Goal: Task Accomplishment & Management: Use online tool/utility

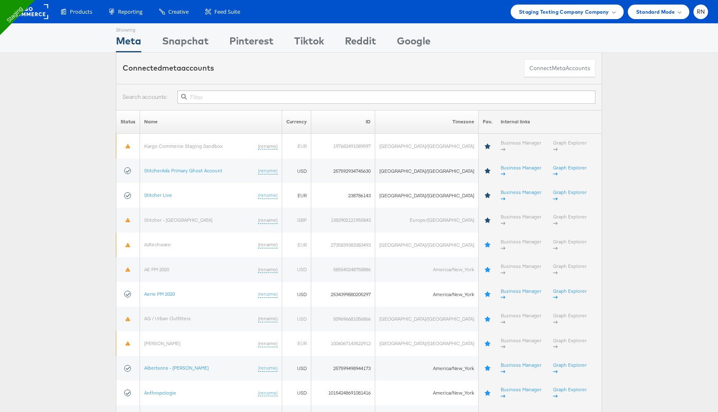
click at [35, 11] on rect at bounding box center [29, 11] width 38 height 15
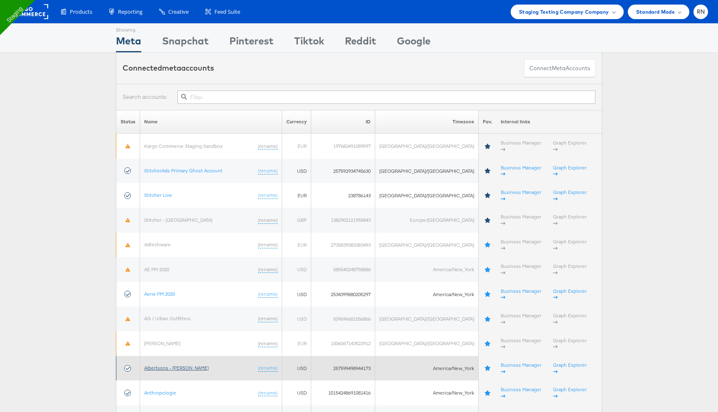
click at [165, 365] on link "Albertsons - [PERSON_NAME]" at bounding box center [176, 368] width 64 height 6
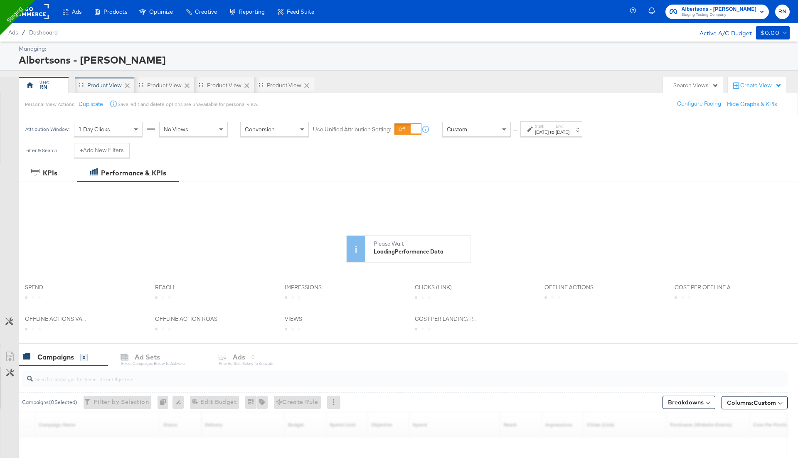
click at [105, 84] on div "Product View" at bounding box center [104, 85] width 35 height 8
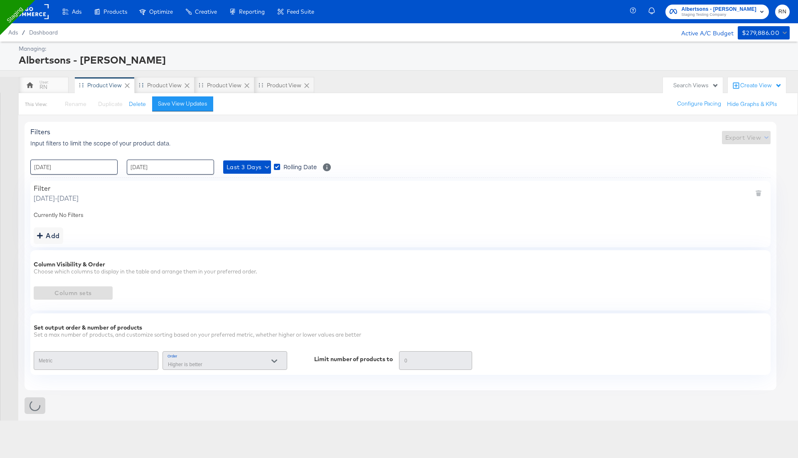
click at [183, 84] on icon at bounding box center [187, 85] width 8 height 8
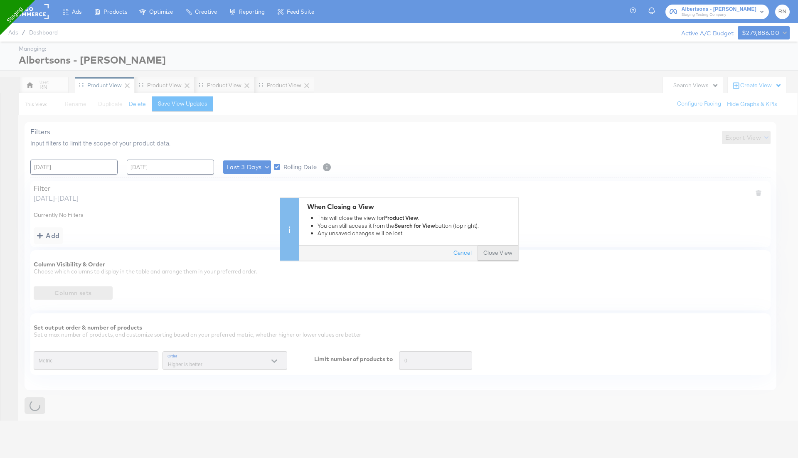
click at [491, 249] on button "Close View" at bounding box center [498, 253] width 41 height 15
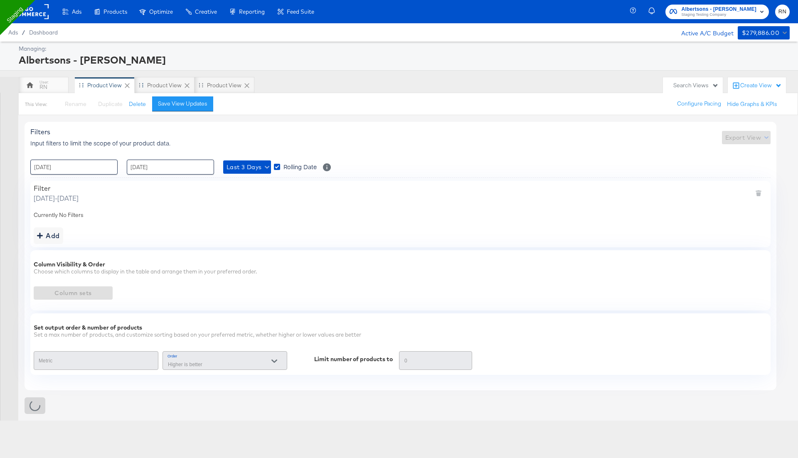
click at [185, 87] on icon at bounding box center [187, 85] width 8 height 8
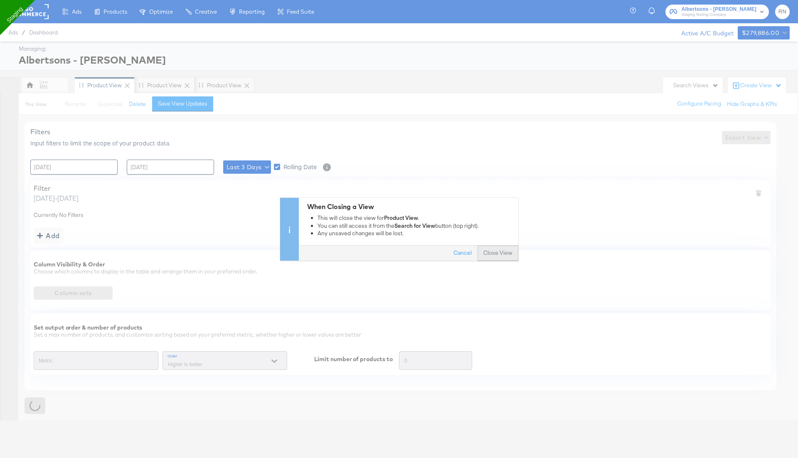
click at [486, 251] on button "Close View" at bounding box center [498, 253] width 41 height 15
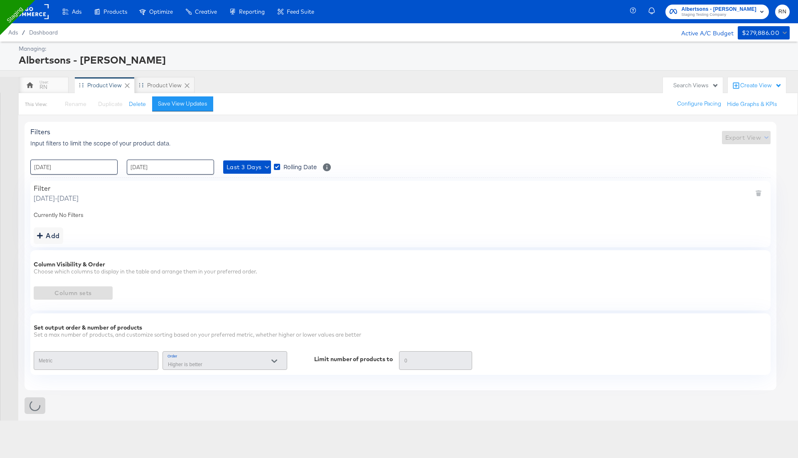
click at [185, 82] on icon at bounding box center [187, 85] width 8 height 8
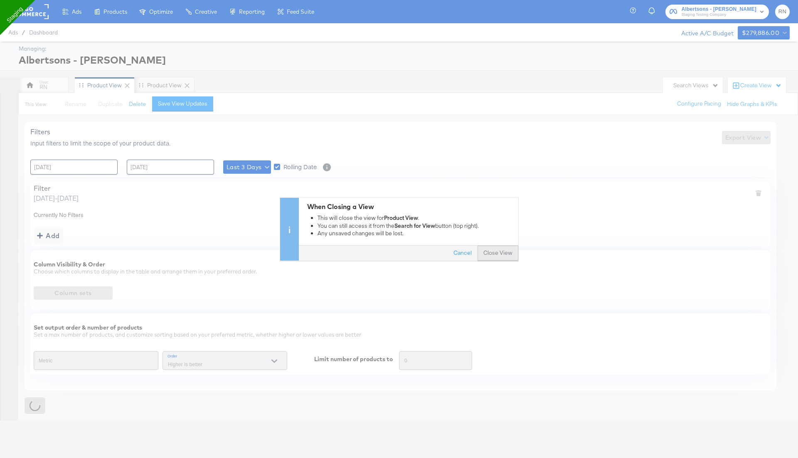
click at [503, 254] on button "Close View" at bounding box center [498, 253] width 41 height 15
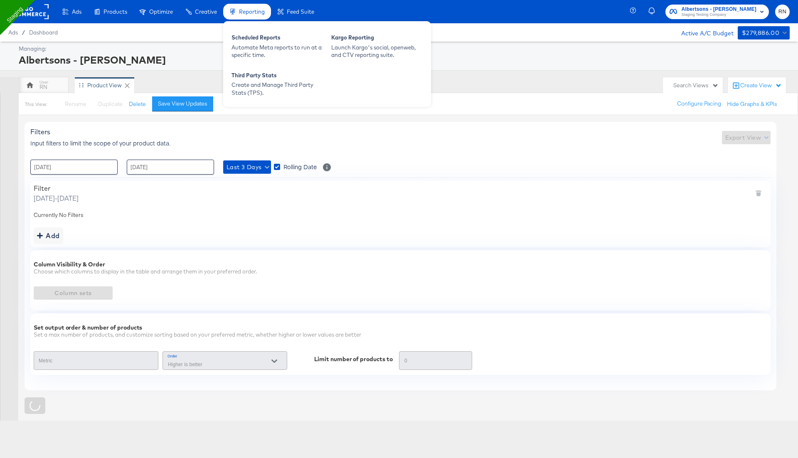
type input "Spend"
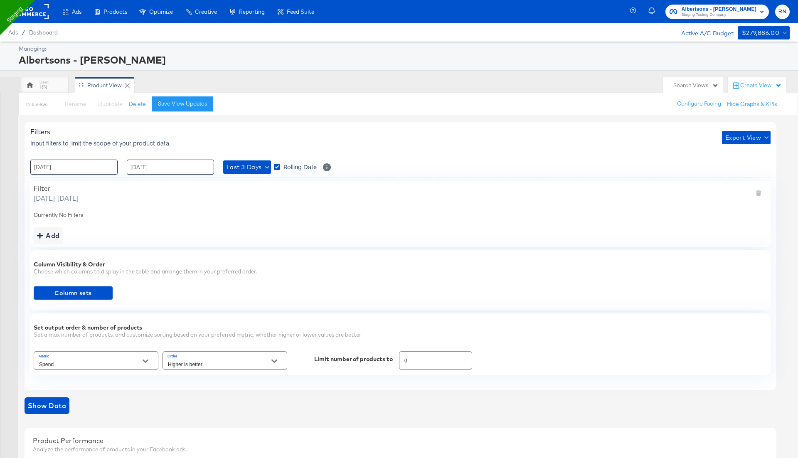
click at [37, 25] on div "Ads / Dashboard Active A/C Budget $279,886.00" at bounding box center [399, 32] width 798 height 18
click at [39, 15] on rect at bounding box center [29, 11] width 38 height 15
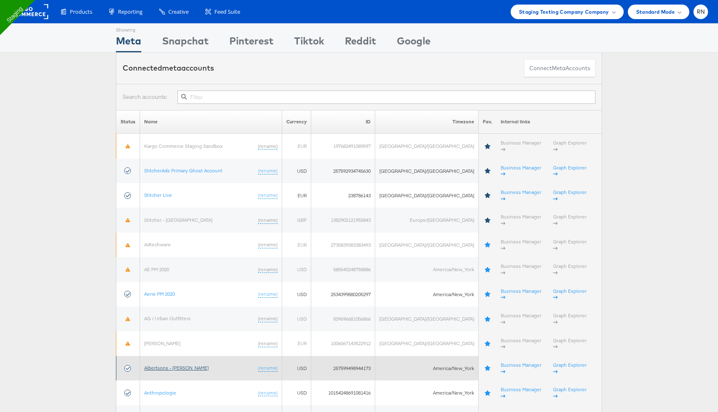
click at [168, 365] on link "Albertsons - [PERSON_NAME]" at bounding box center [176, 368] width 64 height 6
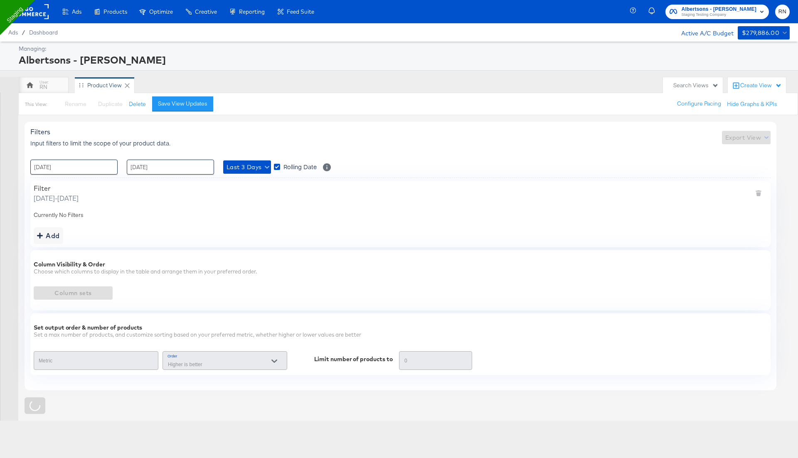
type input "Spend"
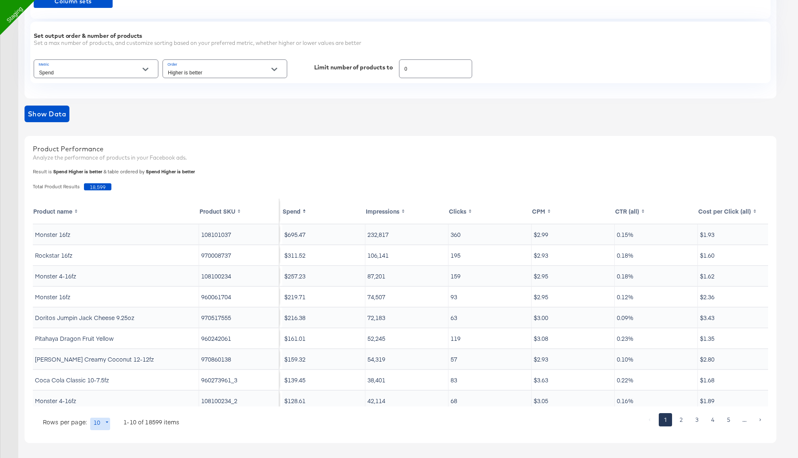
click at [411, 65] on input "0" at bounding box center [435, 66] width 72 height 18
drag, startPoint x: 411, startPoint y: 65, endPoint x: 382, endPoint y: 65, distance: 29.1
click at [382, 65] on div "Metric Spend Order Higher is better Limit number of products to 0" at bounding box center [401, 69] width 734 height 22
type input "100"
click at [58, 116] on span "Show Data" at bounding box center [47, 114] width 38 height 12
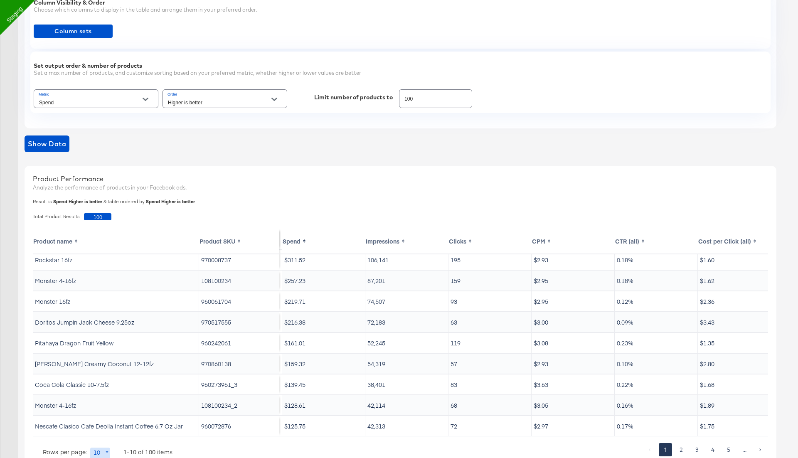
scroll to position [279, 0]
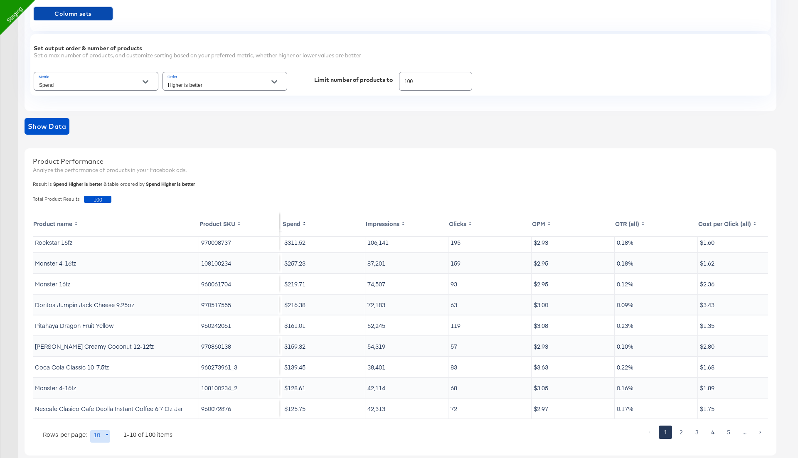
click at [94, 15] on span "Column sets" at bounding box center [73, 14] width 72 height 10
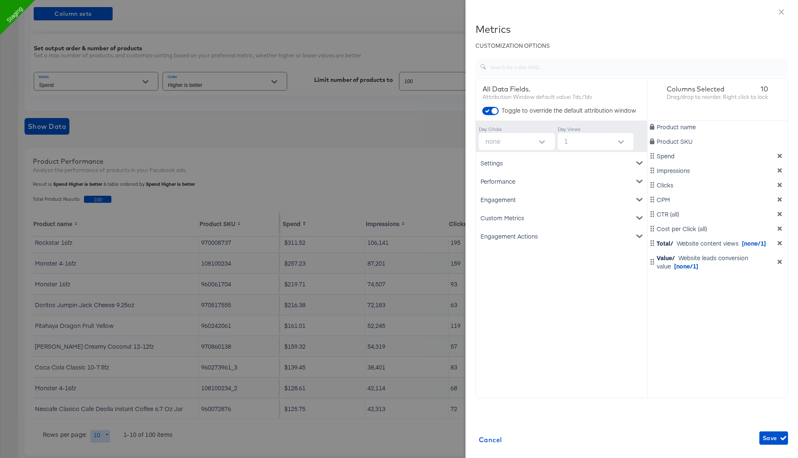
click at [515, 235] on div "Engagement Actions" at bounding box center [562, 236] width 168 height 18
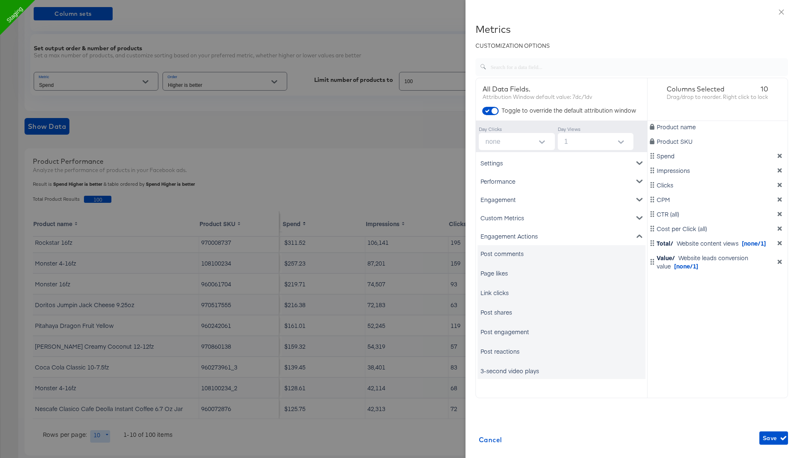
click at [500, 370] on div "3-second video plays" at bounding box center [510, 371] width 59 height 8
click at [511, 350] on div "Post reactions" at bounding box center [500, 351] width 39 height 8
click at [481, 440] on span "Cancel" at bounding box center [490, 440] width 23 height 12
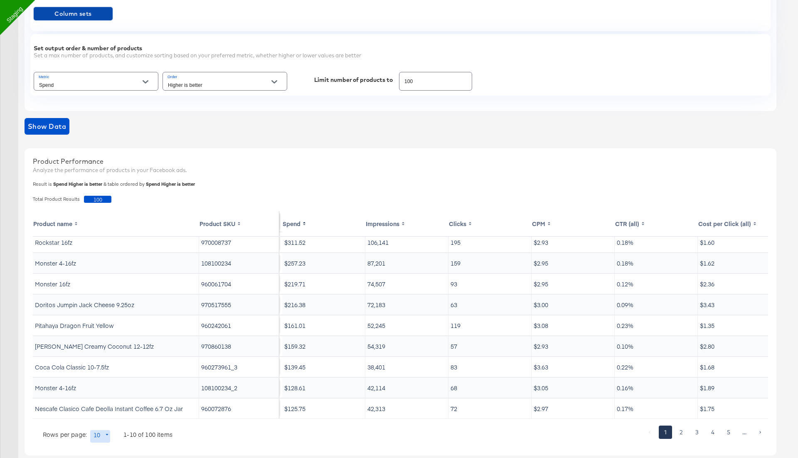
scroll to position [25, 179]
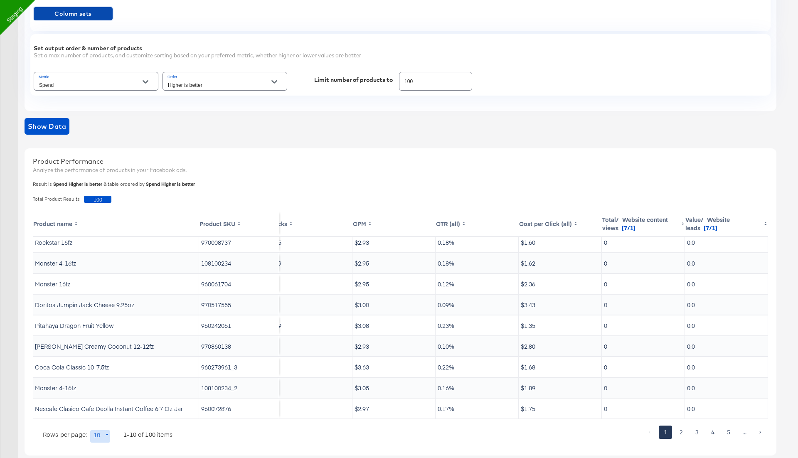
click at [100, 14] on span "Column sets" at bounding box center [73, 14] width 72 height 10
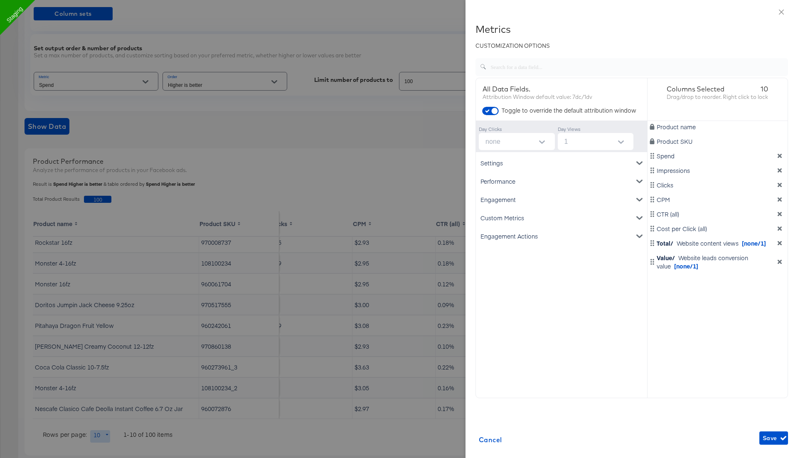
click at [282, 122] on div at bounding box center [399, 229] width 798 height 458
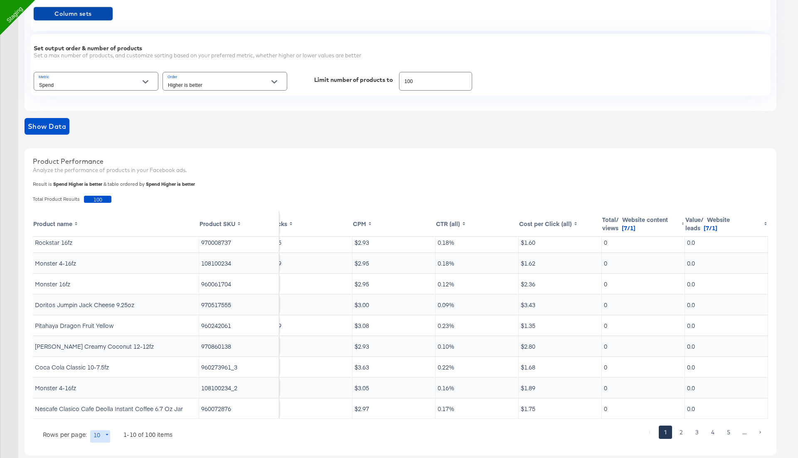
scroll to position [0, 0]
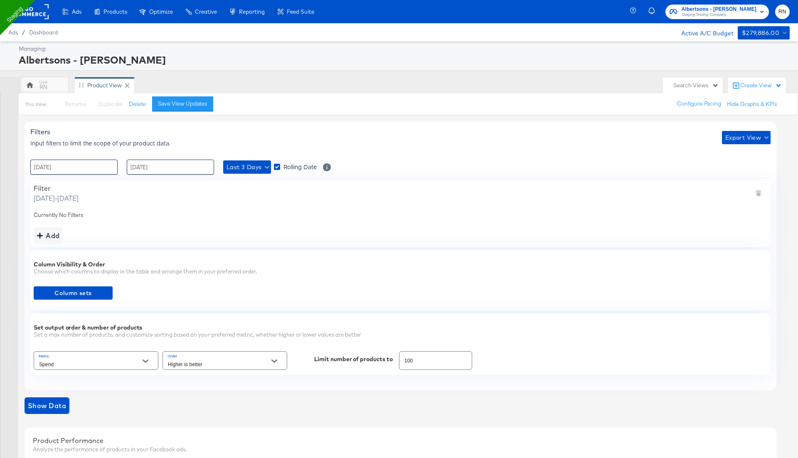
click at [749, 84] on div "Create View" at bounding box center [761, 85] width 42 height 8
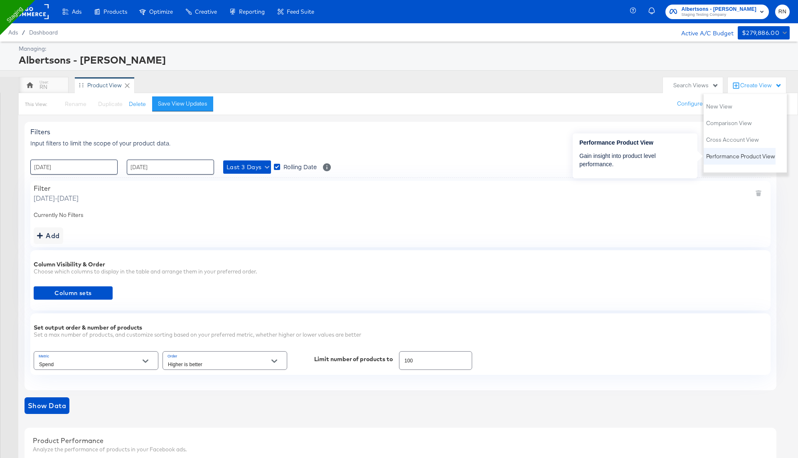
click at [722, 154] on span "Performance Product View" at bounding box center [740, 157] width 69 height 8
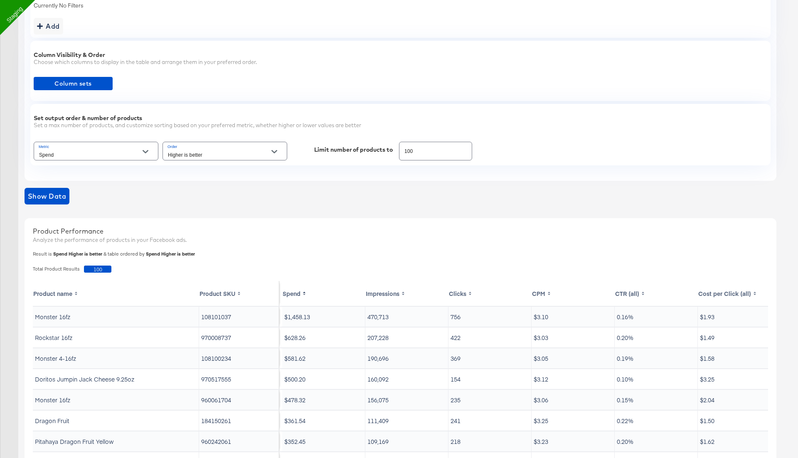
scroll to position [175, 0]
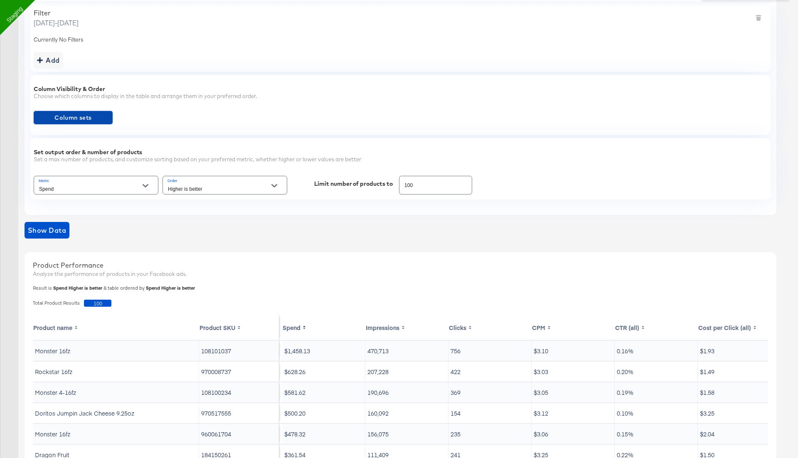
click at [103, 115] on span "Column sets" at bounding box center [73, 118] width 72 height 10
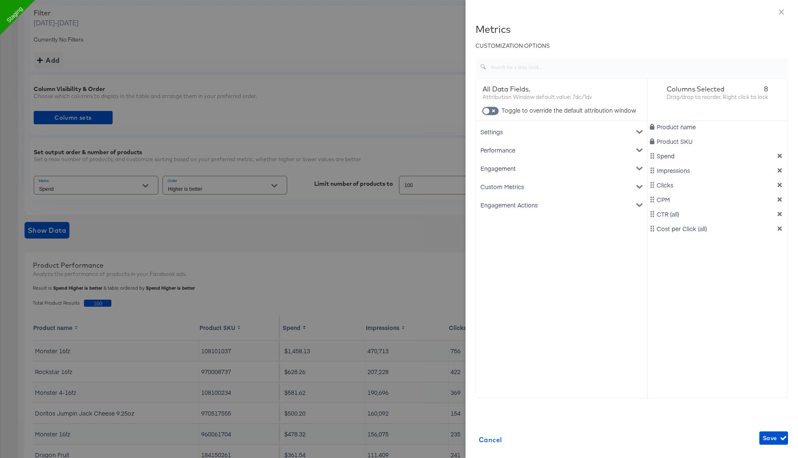
click at [500, 205] on div "Engagement Actions" at bounding box center [562, 205] width 168 height 18
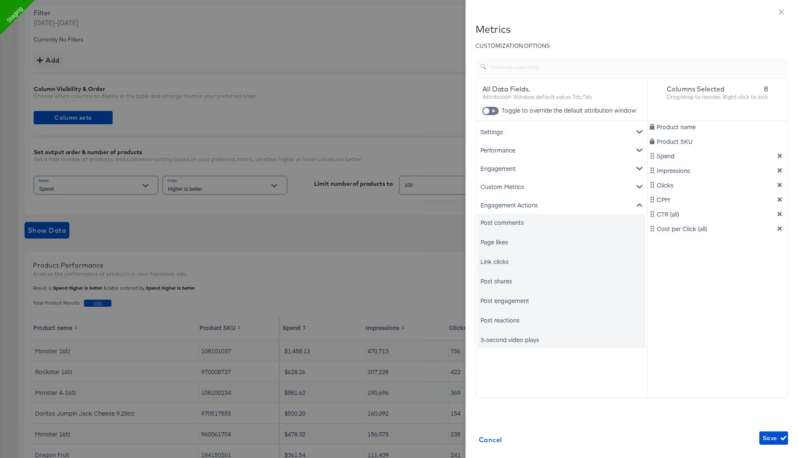
click at [503, 223] on div "Post comments" at bounding box center [502, 222] width 43 height 8
click at [518, 170] on div "Engagement" at bounding box center [562, 168] width 168 height 18
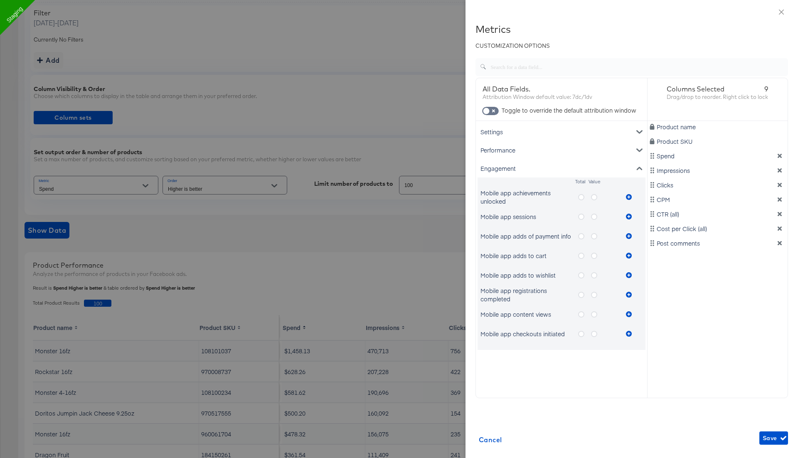
click at [582, 198] on icon "metrics-list" at bounding box center [581, 197] width 6 height 6
click at [0, 0] on input "metrics-list" at bounding box center [0, 0] width 0 height 0
click at [629, 197] on icon "metrics-list" at bounding box center [629, 197] width 6 height 6
click at [594, 199] on icon "metrics-list" at bounding box center [594, 197] width 6 height 6
click at [0, 0] on input "metrics-list" at bounding box center [0, 0] width 0 height 0
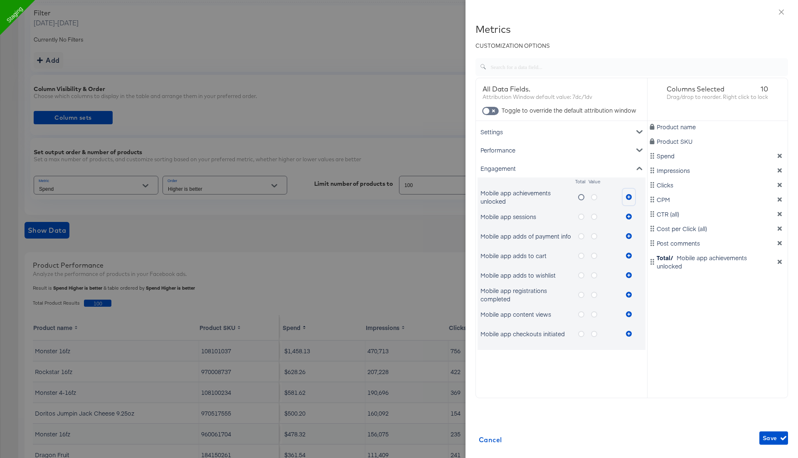
click at [628, 197] on icon "metrics-list" at bounding box center [629, 197] width 6 height 6
click at [489, 110] on input "checkbox" at bounding box center [486, 113] width 25 height 8
checkbox input "true"
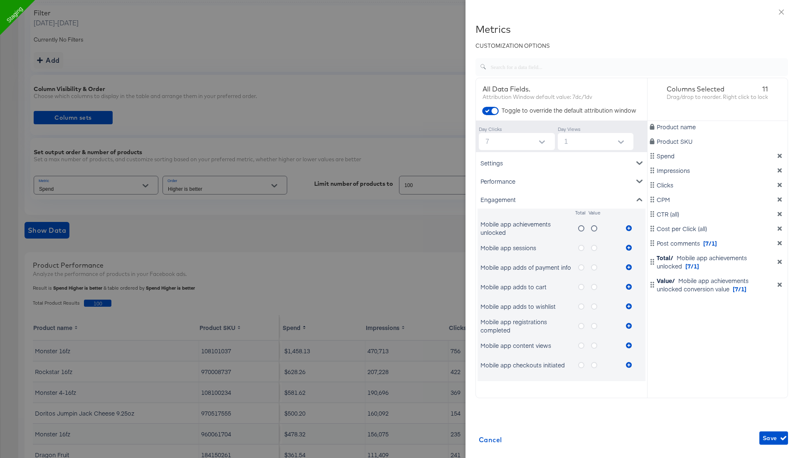
click at [534, 142] on div at bounding box center [541, 142] width 17 height 12
click at [534, 146] on div at bounding box center [541, 142] width 17 height 12
click at [545, 143] on button "Open" at bounding box center [542, 142] width 12 height 12
click at [519, 163] on li "none" at bounding box center [516, 161] width 76 height 13
type input "none"
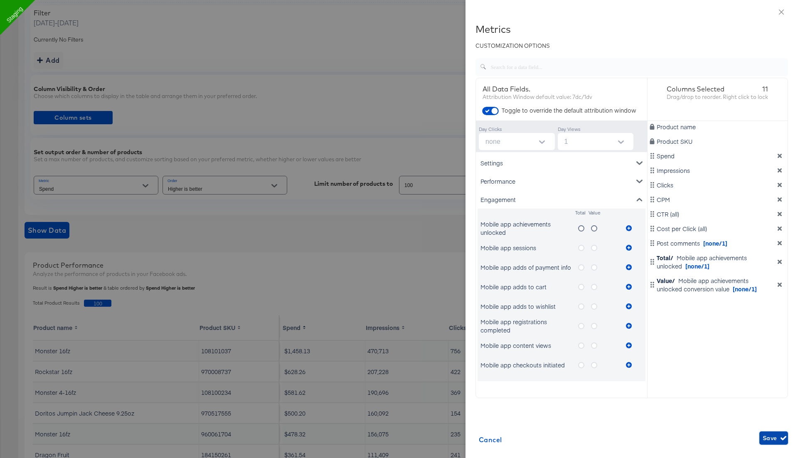
click at [771, 436] on span "Save" at bounding box center [774, 438] width 22 height 10
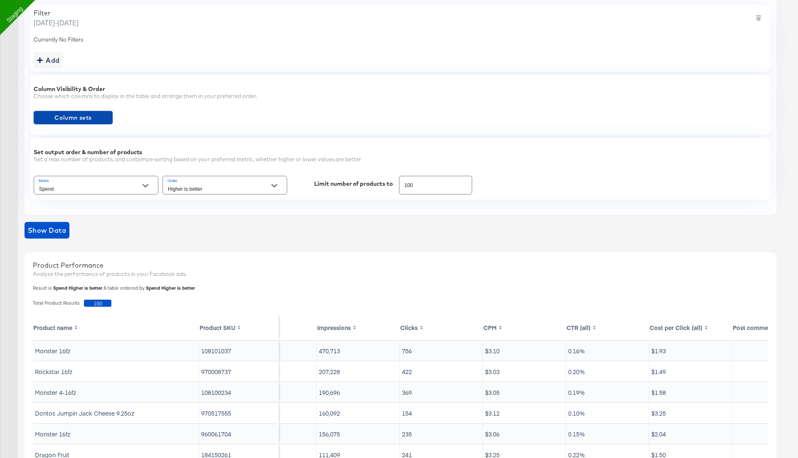
scroll to position [0, 262]
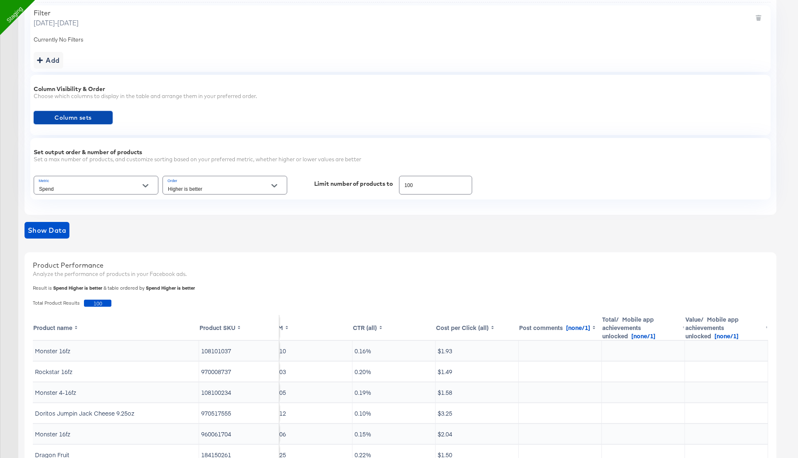
click at [146, 185] on icon "Open" at bounding box center [146, 185] width 6 height 3
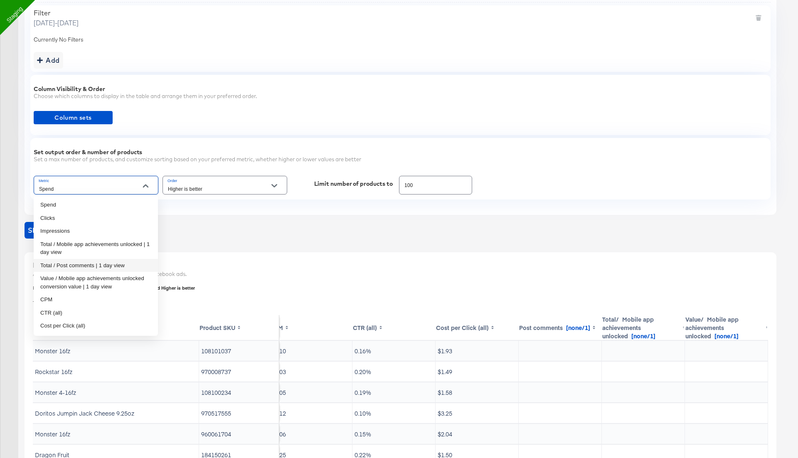
click at [107, 266] on li "Total / Post comments | 1 day view" at bounding box center [96, 265] width 124 height 13
type input "Total / Post comments | 1 day view"
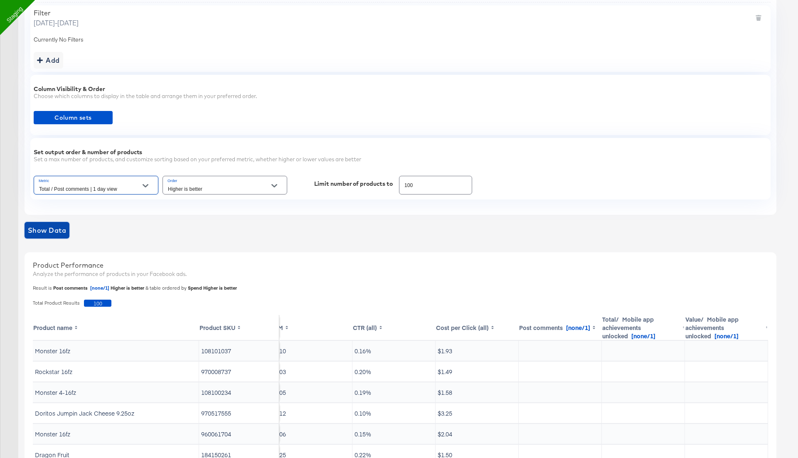
click at [57, 230] on span "Show Data" at bounding box center [47, 230] width 38 height 12
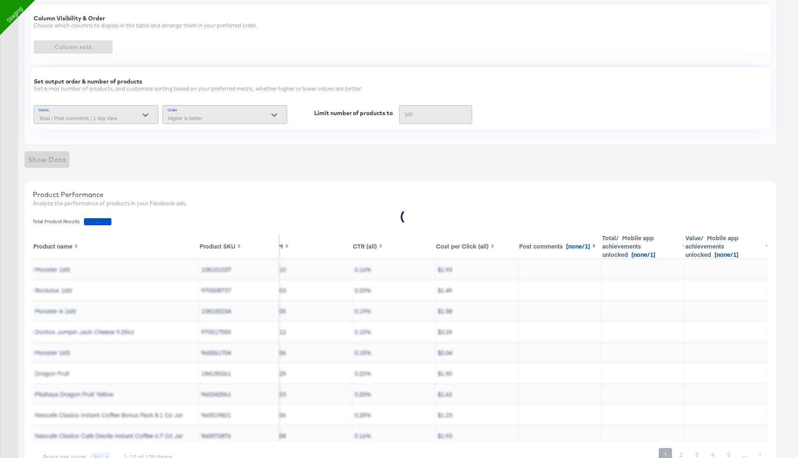
scroll to position [281, 0]
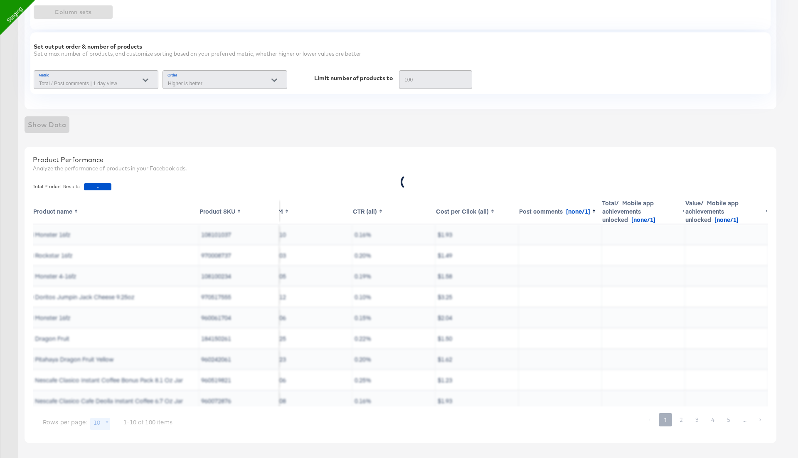
click at [106, 128] on div "Show Data" at bounding box center [401, 124] width 752 height 17
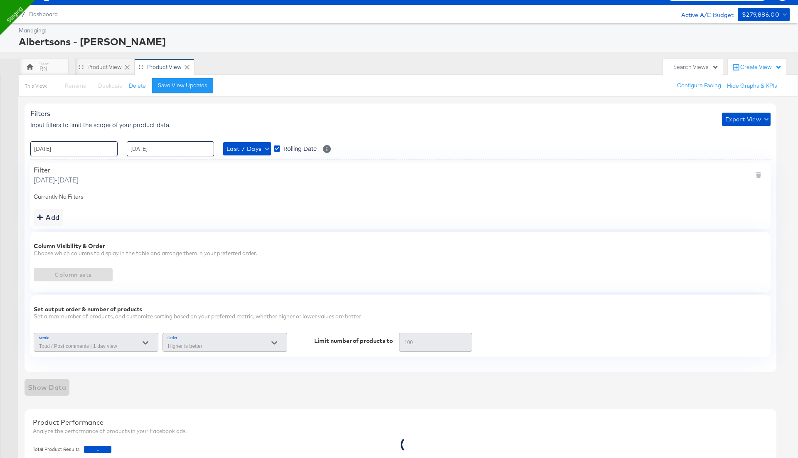
scroll to position [0, 0]
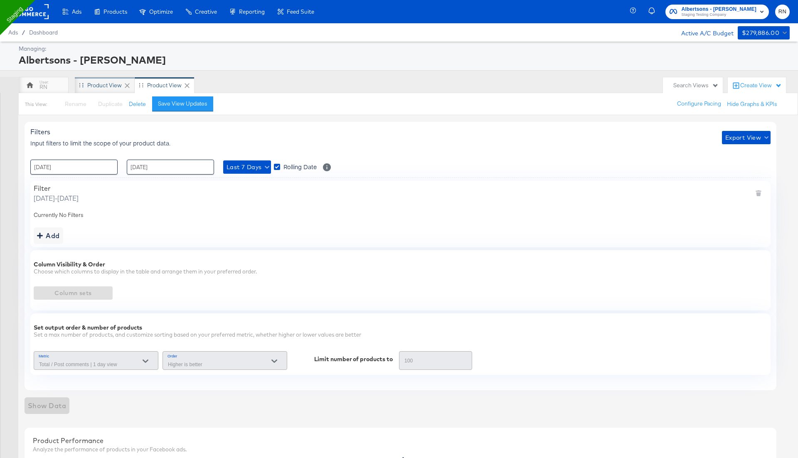
click at [106, 84] on div "Product View" at bounding box center [104, 85] width 35 height 8
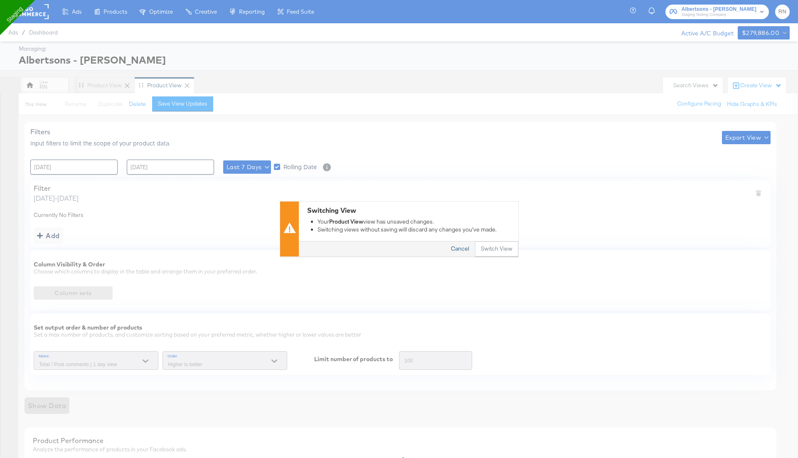
click at [462, 246] on button "Cancel" at bounding box center [460, 249] width 30 height 15
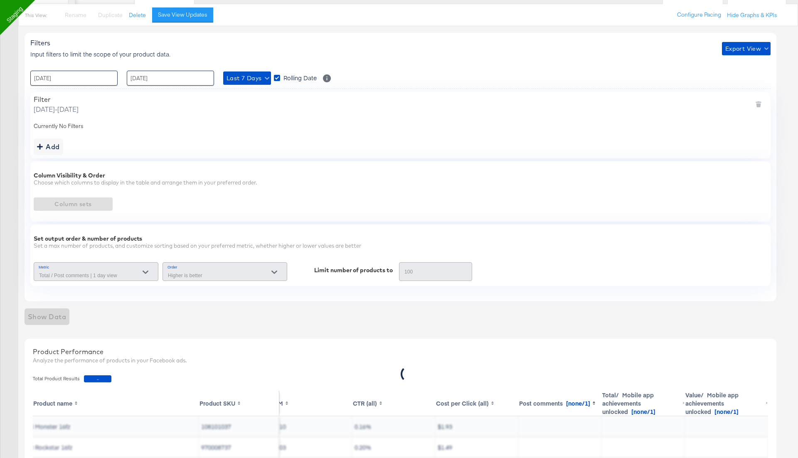
scroll to position [80, 0]
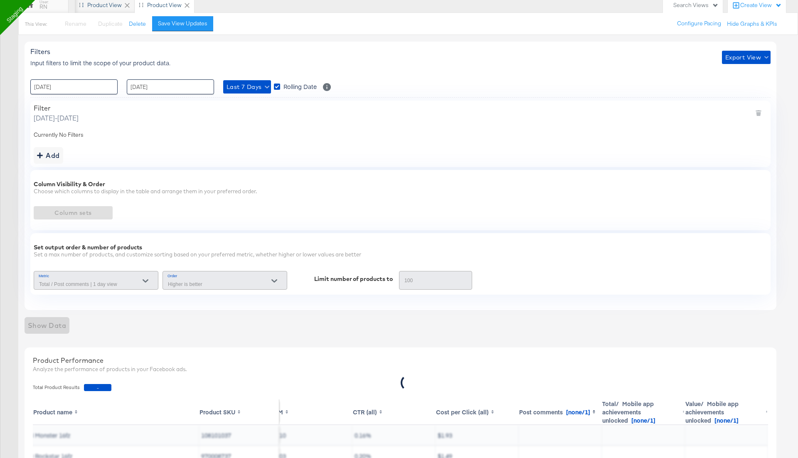
click at [110, 7] on div "Product View" at bounding box center [104, 5] width 35 height 8
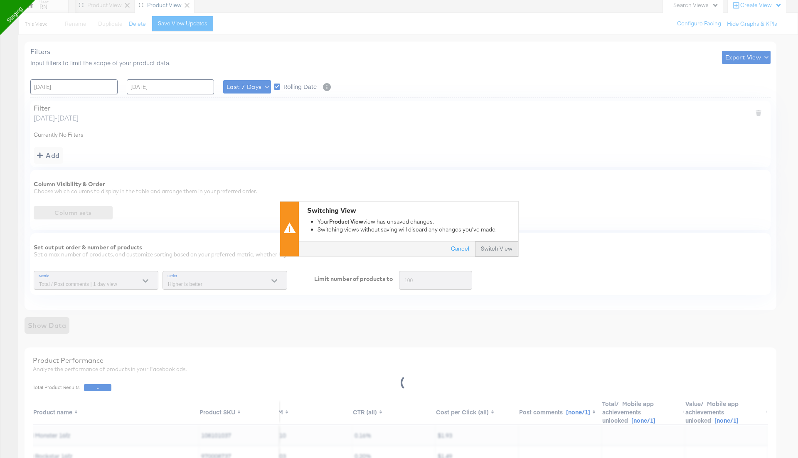
click at [490, 250] on button "Switch View" at bounding box center [496, 249] width 43 height 15
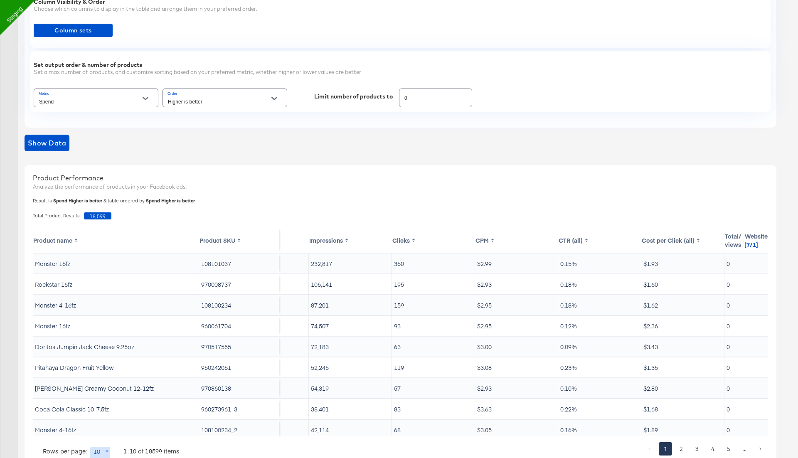
scroll to position [0, 179]
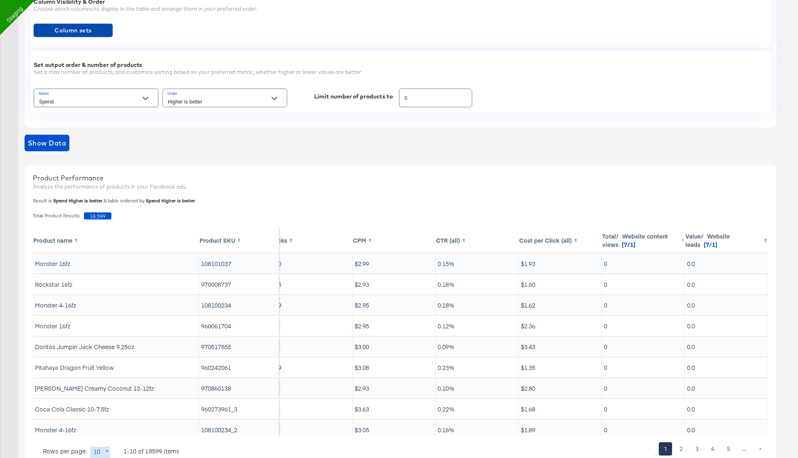
click at [96, 31] on span "Column sets" at bounding box center [73, 30] width 72 height 10
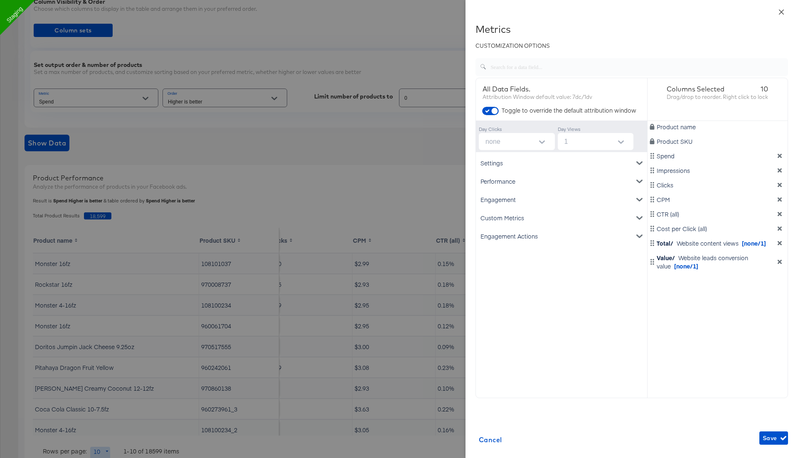
click at [781, 12] on icon "close" at bounding box center [781, 11] width 5 height 5
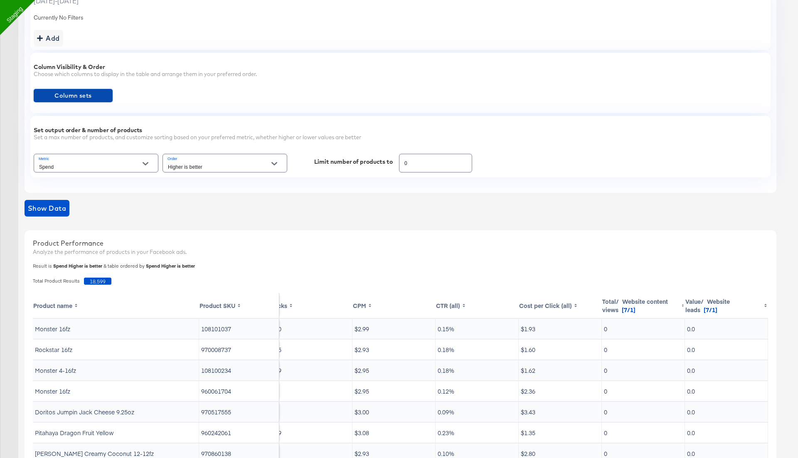
scroll to position [198, 0]
click at [82, 164] on input "Spend" at bounding box center [89, 166] width 104 height 10
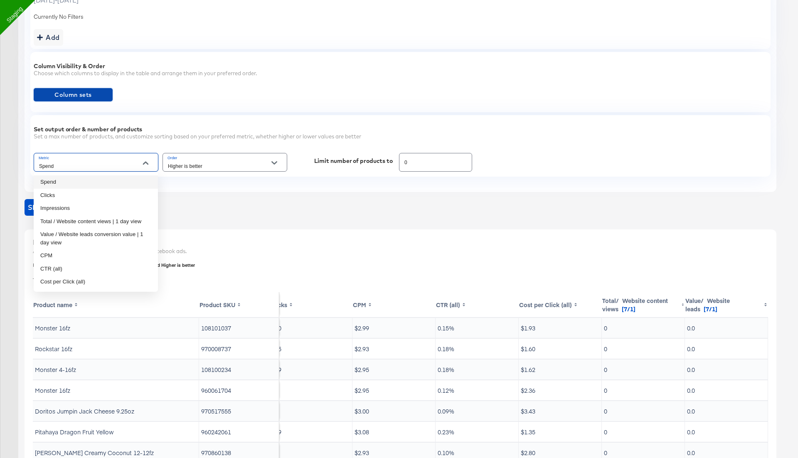
click at [67, 96] on span "Column sets" at bounding box center [73, 95] width 72 height 10
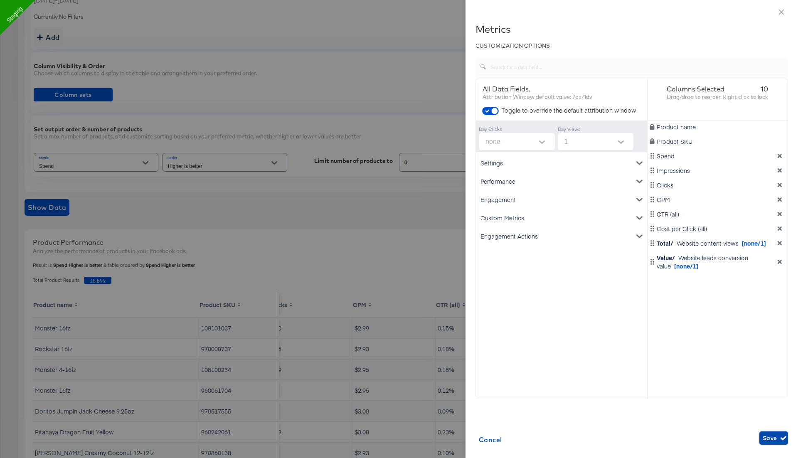
click at [770, 438] on span "Save" at bounding box center [774, 438] width 22 height 10
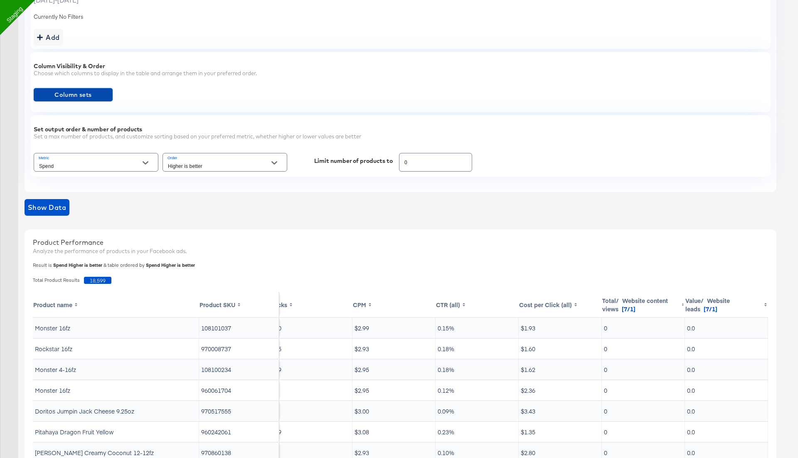
click at [91, 94] on span "Column sets" at bounding box center [73, 95] width 72 height 10
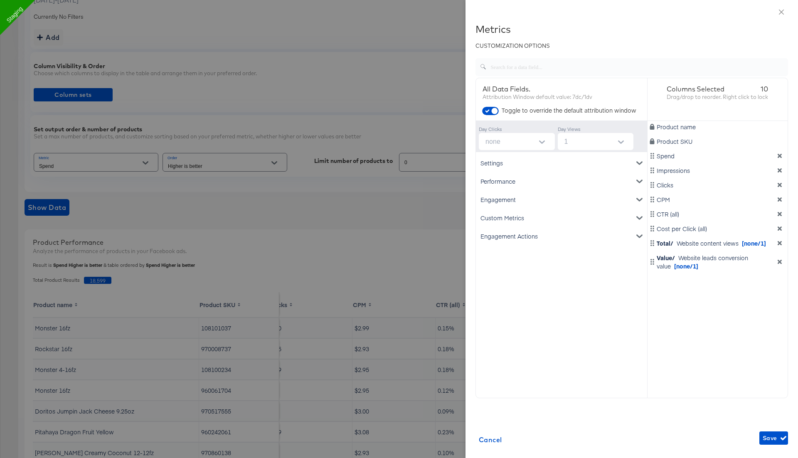
click at [503, 148] on input "none" at bounding box center [518, 141] width 73 height 17
click at [509, 160] on li "none" at bounding box center [516, 161] width 76 height 13
click at [679, 329] on div "Product name Product SKU Spend Impressions Clicks CPM CTR (all) Cost per Click …" at bounding box center [718, 235] width 140 height 229
click at [773, 437] on span "Save" at bounding box center [774, 438] width 22 height 10
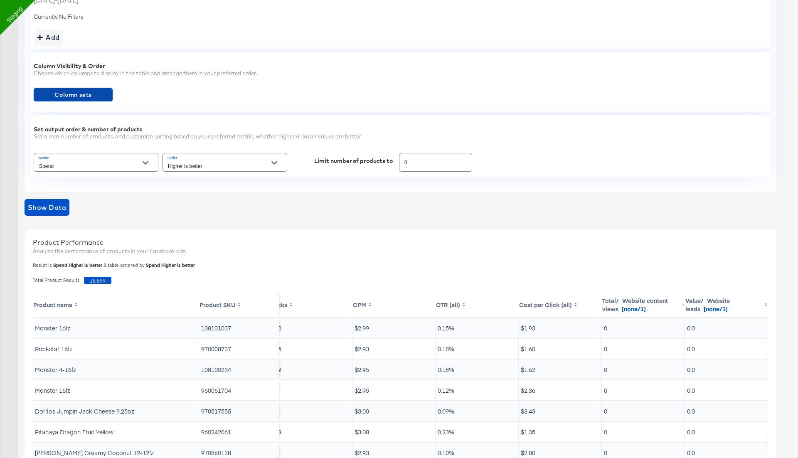
scroll to position [0, 0]
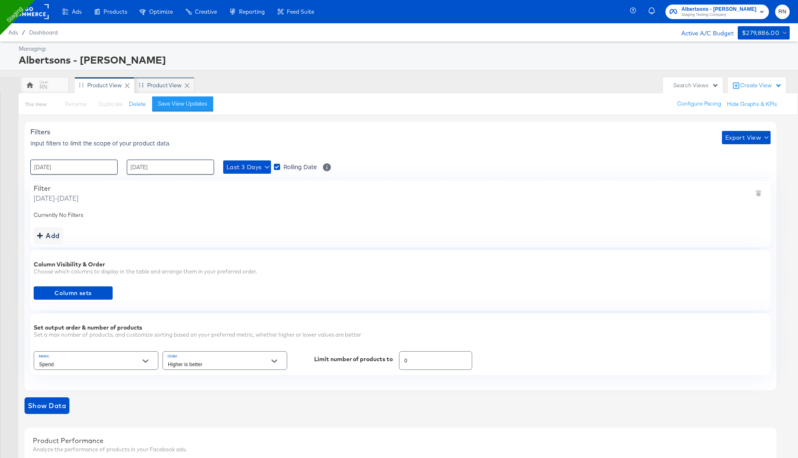
click at [160, 84] on div "Product View" at bounding box center [164, 85] width 35 height 8
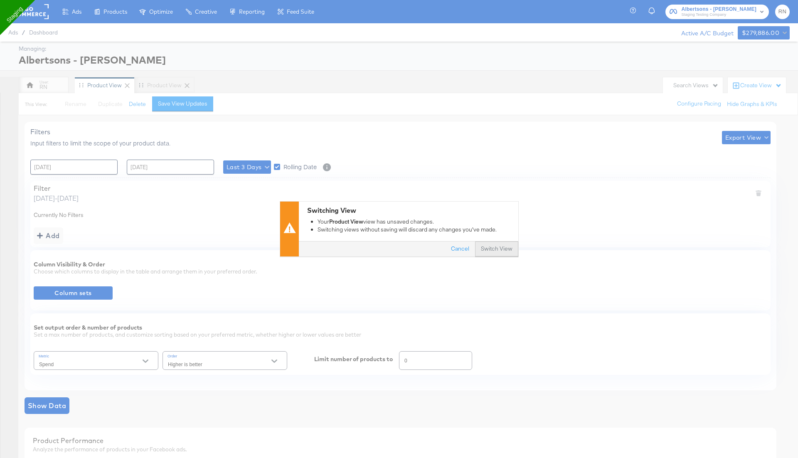
click at [499, 248] on button "Switch View" at bounding box center [496, 249] width 43 height 15
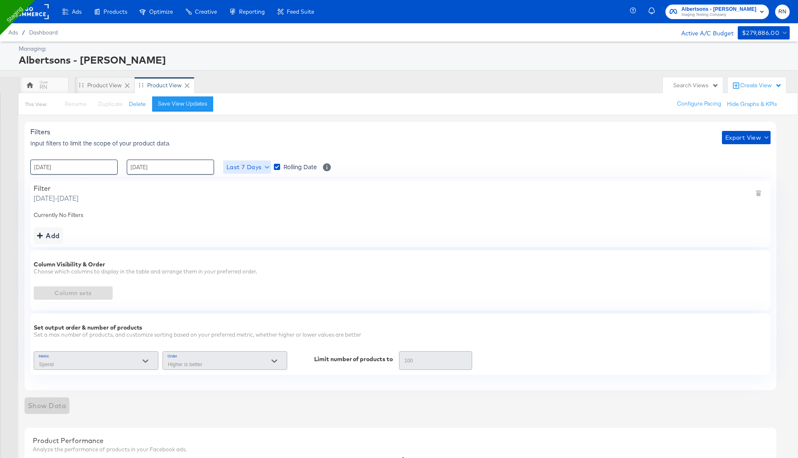
click at [249, 172] on button "Last 7 Days" at bounding box center [247, 166] width 48 height 13
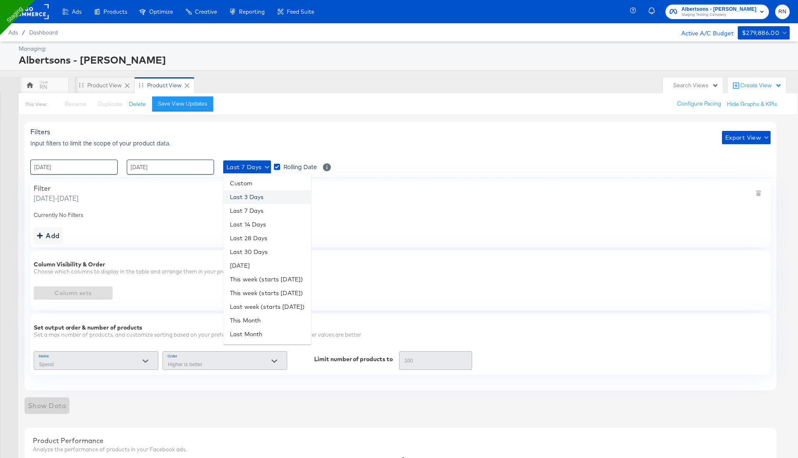
click at [265, 200] on li "Last 3 Days" at bounding box center [267, 197] width 88 height 14
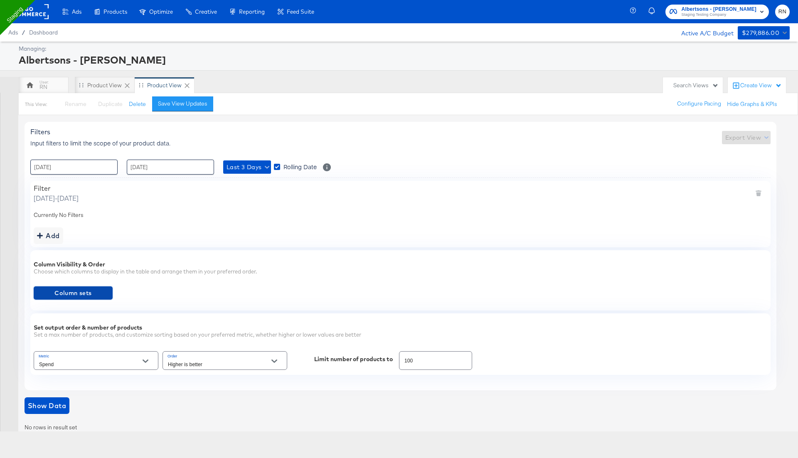
click at [101, 293] on span "Column sets" at bounding box center [73, 293] width 72 height 10
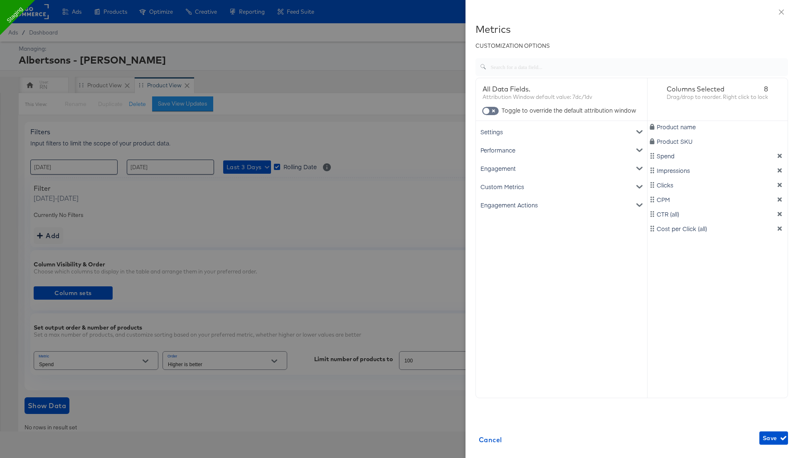
click at [506, 207] on div "Engagement Actions" at bounding box center [562, 205] width 168 height 18
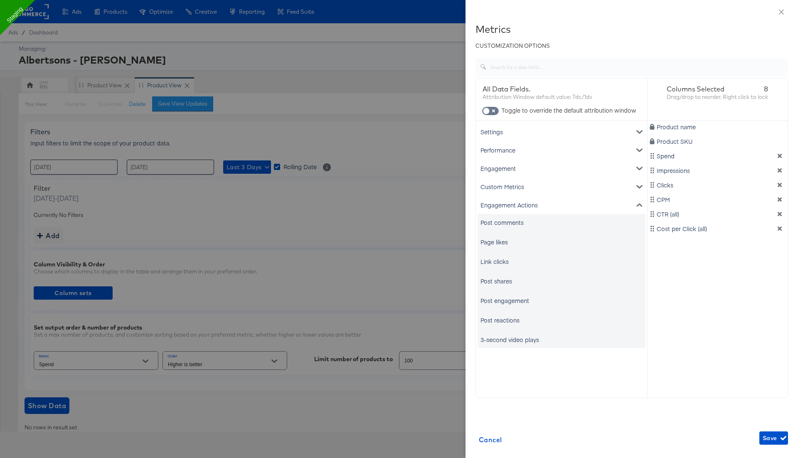
click at [500, 281] on div "Post shares" at bounding box center [497, 281] width 32 height 8
click at [506, 167] on div "Engagement" at bounding box center [562, 168] width 168 height 18
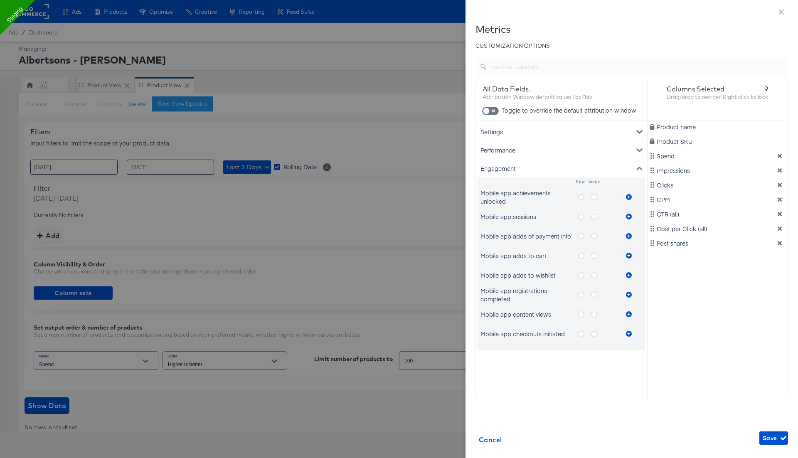
click at [581, 198] on icon "metrics-list" at bounding box center [581, 197] width 6 height 6
click at [0, 0] on input "metrics-list" at bounding box center [0, 0] width 0 height 0
click at [626, 196] on icon "metrics-list" at bounding box center [629, 197] width 6 height 6
click at [494, 109] on input "checkbox" at bounding box center [486, 113] width 25 height 8
checkbox input "true"
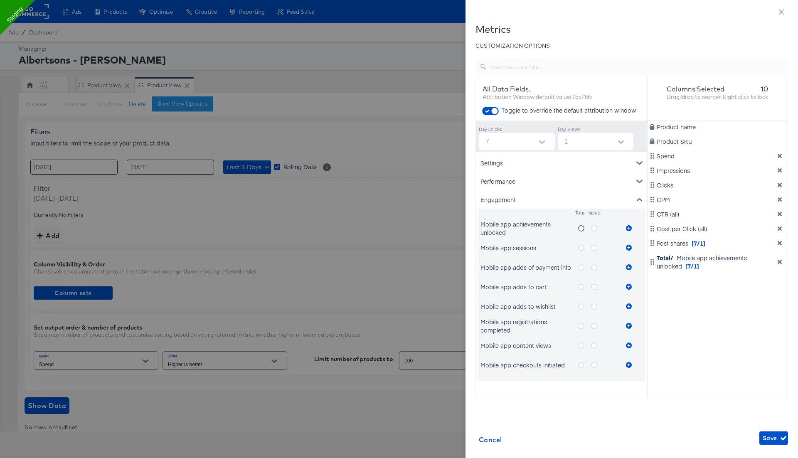
click at [532, 141] on input "7" at bounding box center [518, 141] width 73 height 17
click at [518, 161] on li "none" at bounding box center [516, 161] width 76 height 13
type input "none"
click at [687, 327] on div "Product name Product SKU Spend Impressions Clicks CPM CTR (all) Cost per Click …" at bounding box center [718, 235] width 140 height 229
click at [771, 437] on span "Save" at bounding box center [774, 438] width 22 height 10
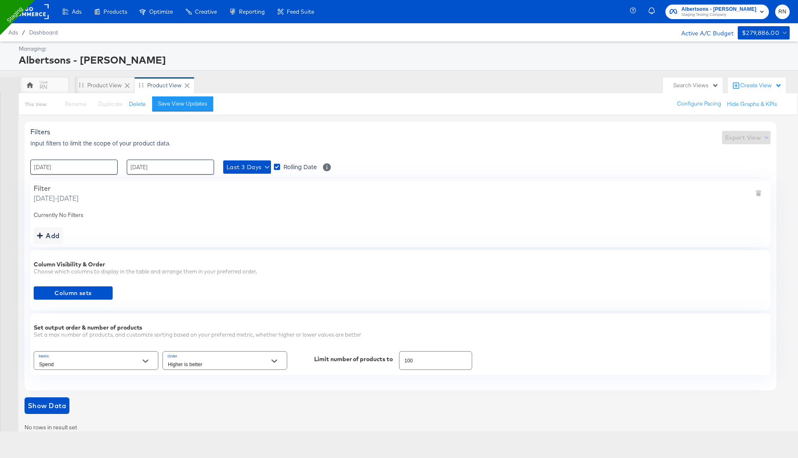
click at [83, 360] on input "Spend" at bounding box center [89, 365] width 104 height 10
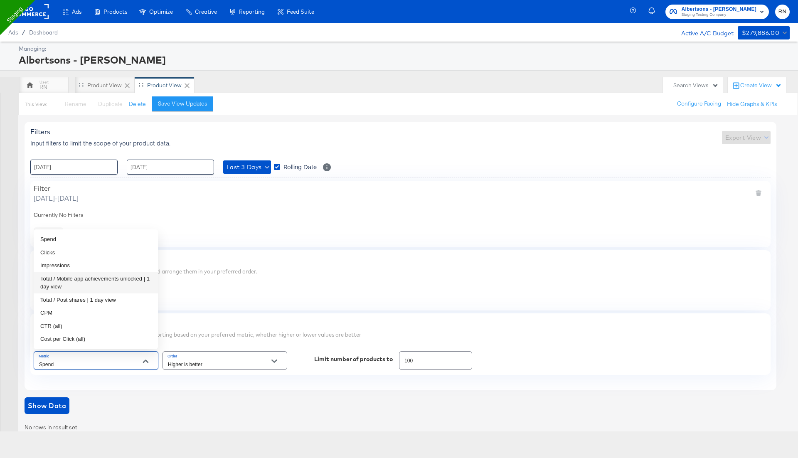
click at [93, 282] on li "Total / Mobile app achievements unlocked | 1 day view" at bounding box center [96, 282] width 124 height 21
type input "Total / Mobile app achievements unlocked | 1 day view"
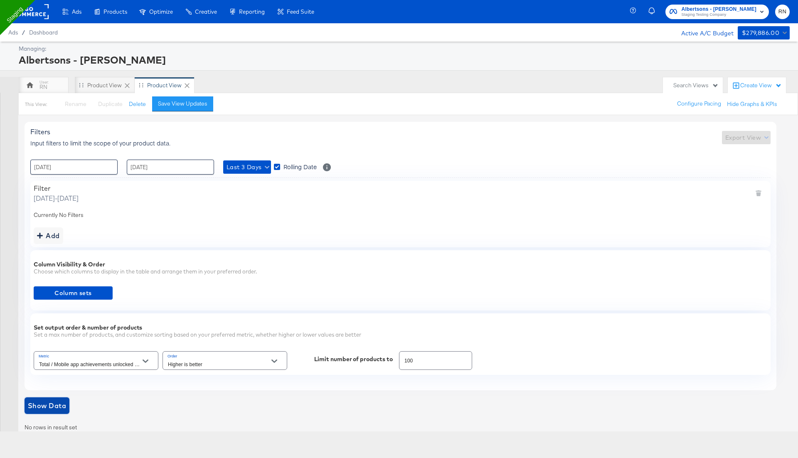
click at [56, 402] on span "Show Data" at bounding box center [47, 406] width 38 height 12
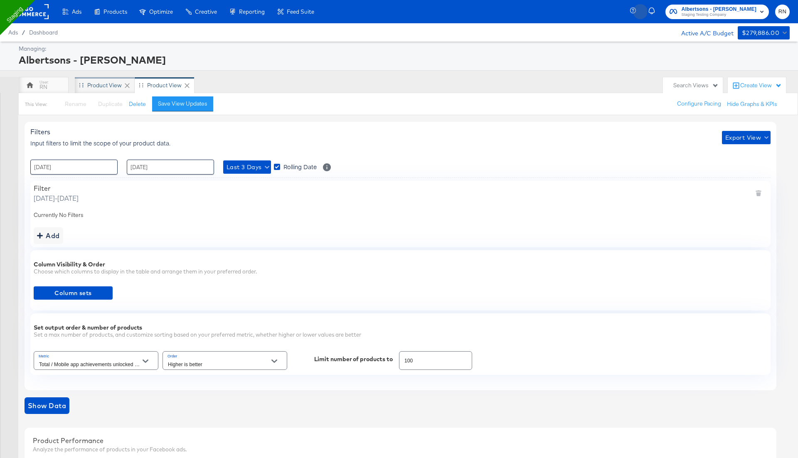
click at [101, 91] on div "Product View" at bounding box center [105, 85] width 60 height 17
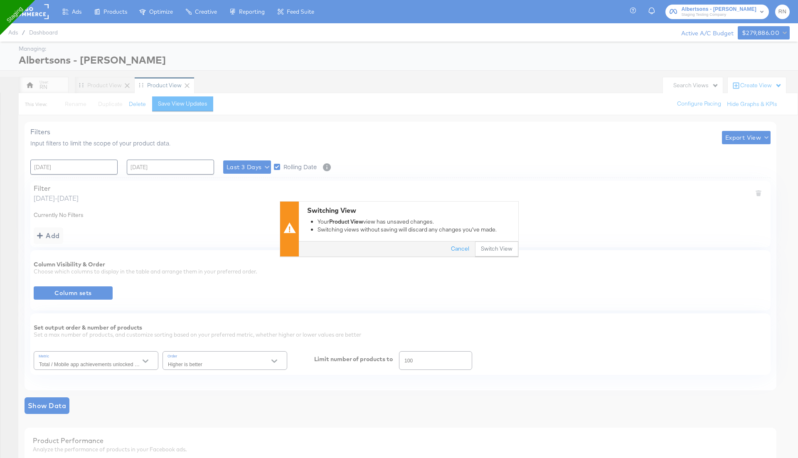
click at [39, 16] on div "Switching View Your Product View view has unsaved changes. Switching views with…" at bounding box center [399, 229] width 798 height 458
click at [25, 16] on div "Switching View Your Product View view has unsaved changes. Switching views with…" at bounding box center [399, 229] width 798 height 458
click at [461, 247] on button "Cancel" at bounding box center [460, 249] width 30 height 15
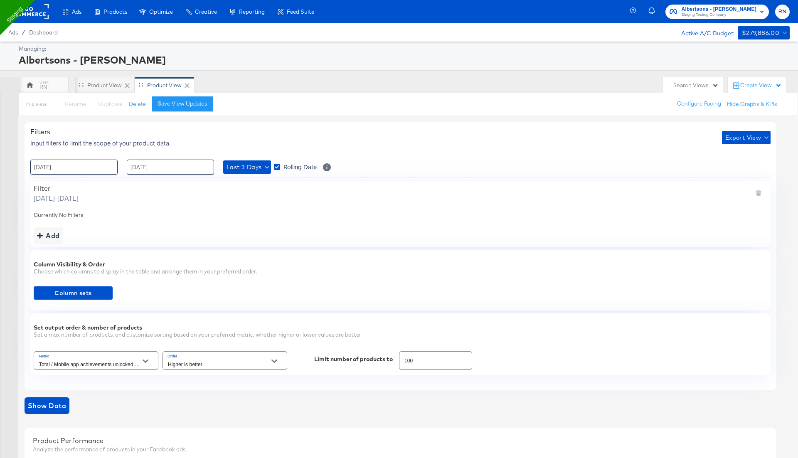
click at [37, 10] on rect at bounding box center [29, 11] width 38 height 15
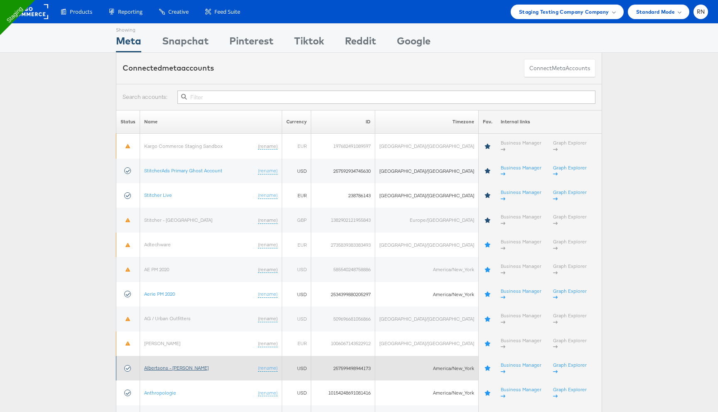
click at [180, 365] on link "Albertsons - [PERSON_NAME]" at bounding box center [176, 368] width 64 height 6
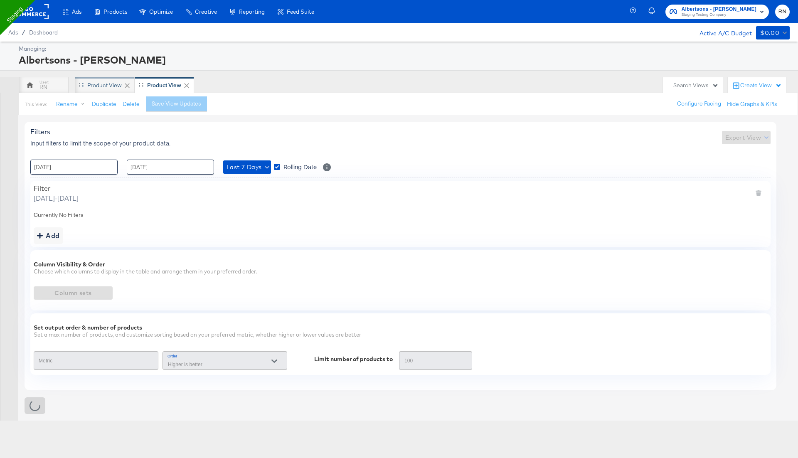
click at [97, 83] on div "Product View" at bounding box center [104, 85] width 35 height 8
type input "Spend"
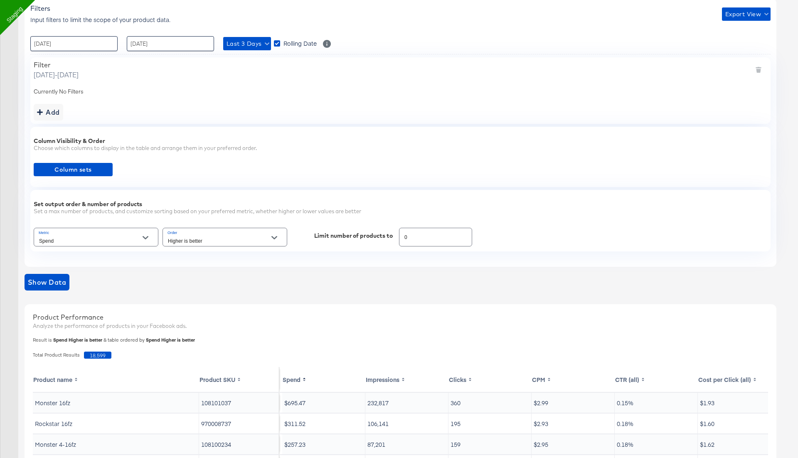
scroll to position [0, 179]
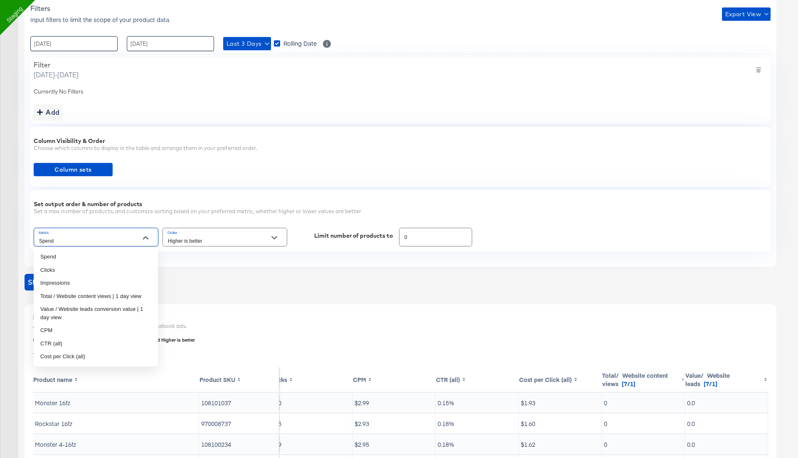
click at [97, 240] on input "Spend" at bounding box center [89, 241] width 104 height 10
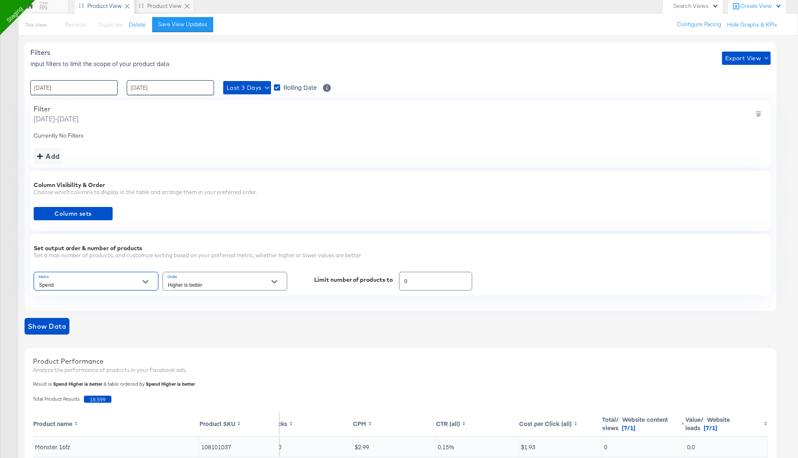
scroll to position [126, 0]
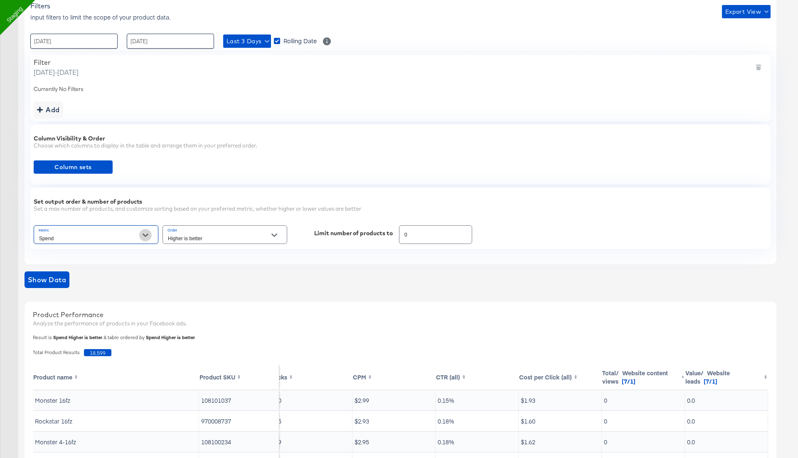
click at [147, 232] on icon "Open" at bounding box center [146, 235] width 6 height 6
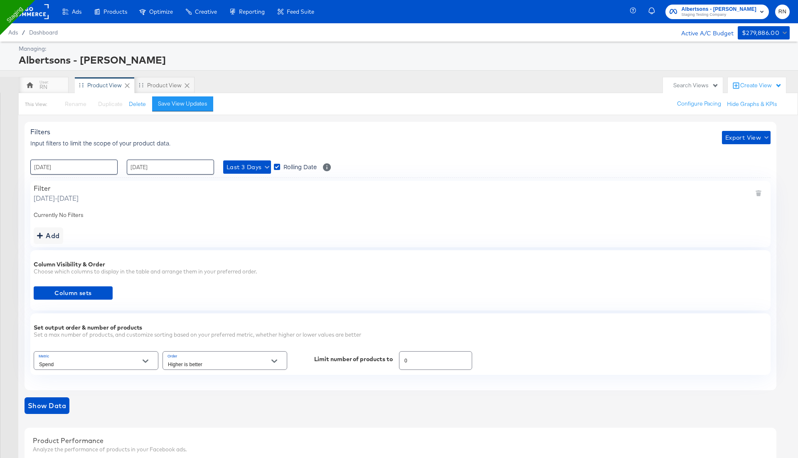
click at [37, 16] on rect at bounding box center [29, 11] width 38 height 15
